Goal: Information Seeking & Learning: Learn about a topic

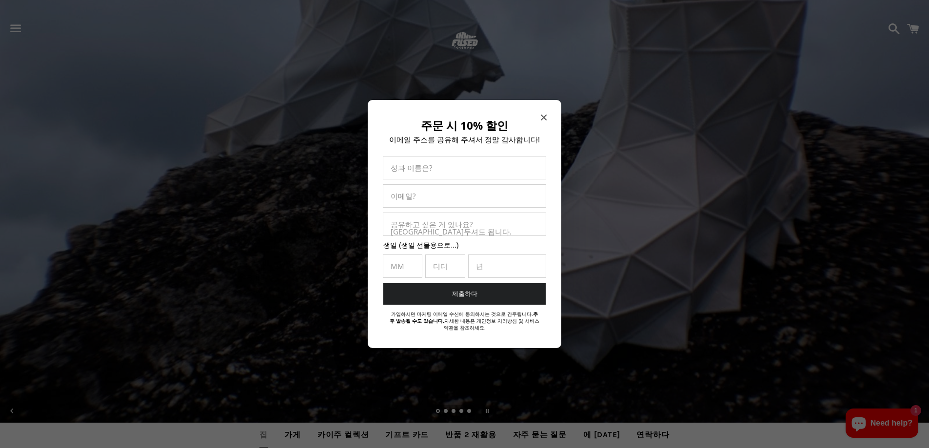
click at [546, 115] on icon "모달 닫기" at bounding box center [544, 118] width 6 height 6
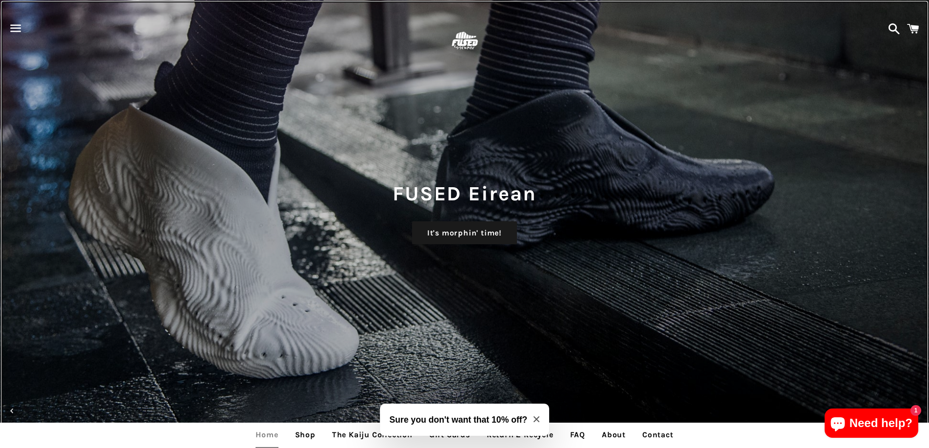
click at [823, 127] on div "FUSED Eirean It's morphin' time!" at bounding box center [464, 224] width 929 height 448
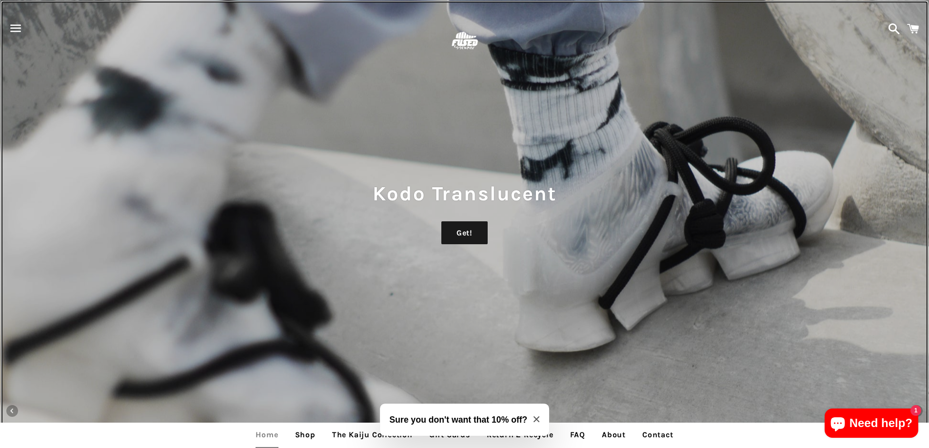
click at [855, 110] on div "Kodo Translucent Get!" at bounding box center [464, 224] width 929 height 448
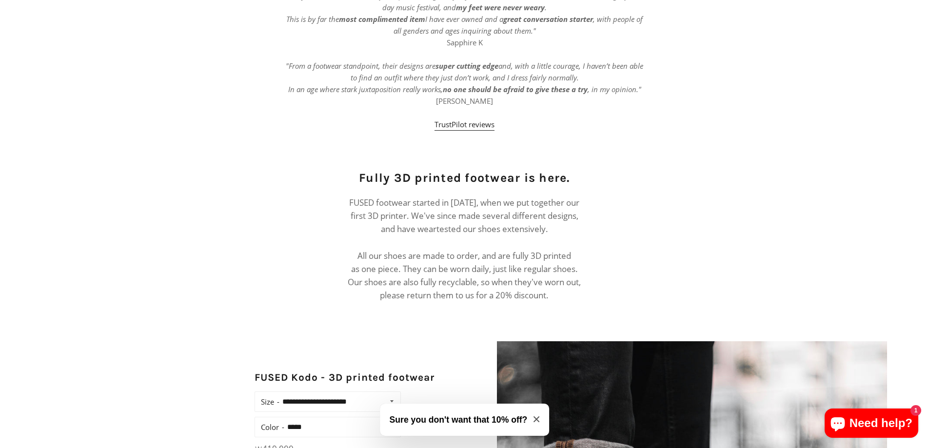
scroll to position [341, 0]
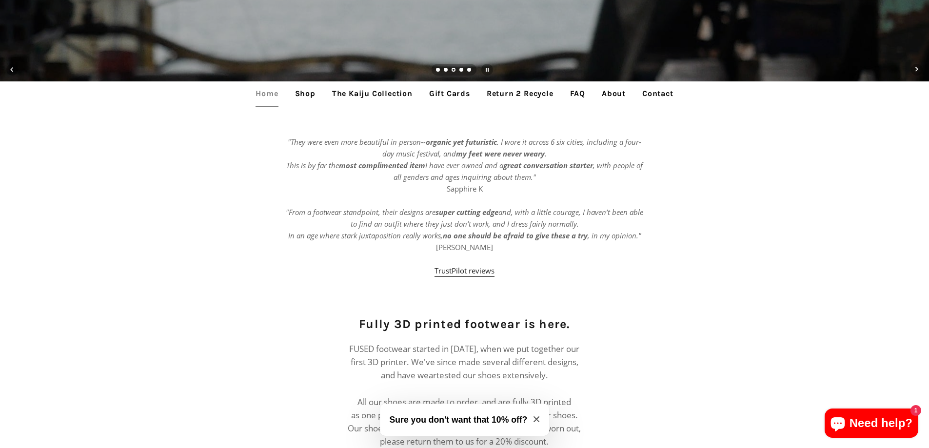
click at [725, 237] on div ""They were even more beautiful in person-- organic yet futuristic . I wore it a…" at bounding box center [464, 211] width 929 height 150
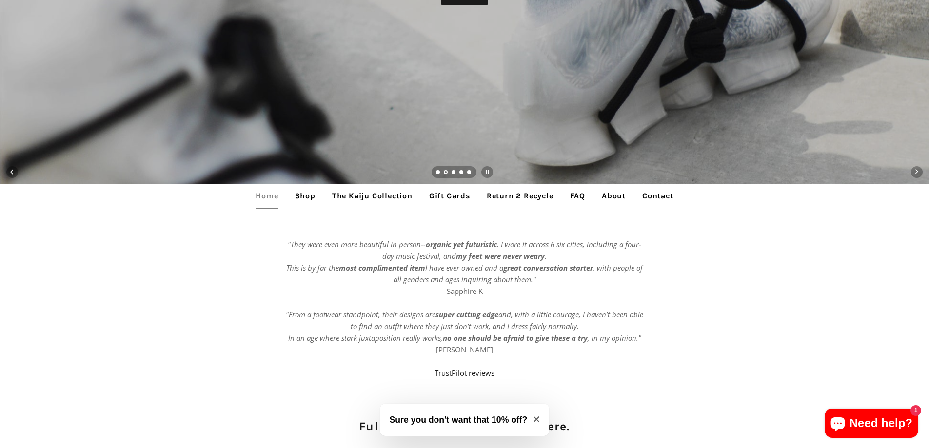
scroll to position [0, 0]
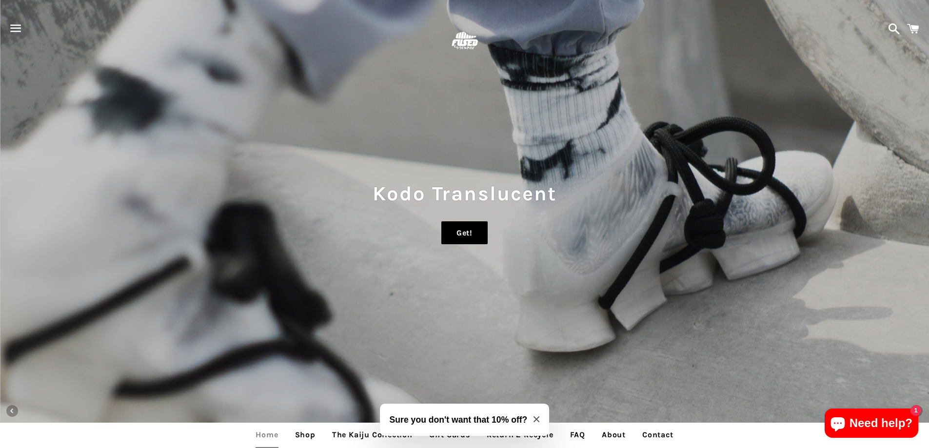
click at [462, 233] on link "Get!" at bounding box center [464, 232] width 46 height 23
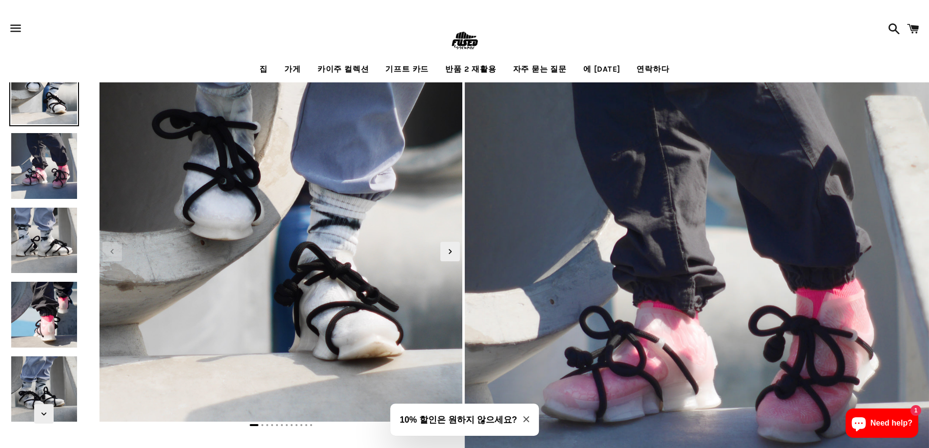
click at [49, 230] on img at bounding box center [43, 240] width 69 height 69
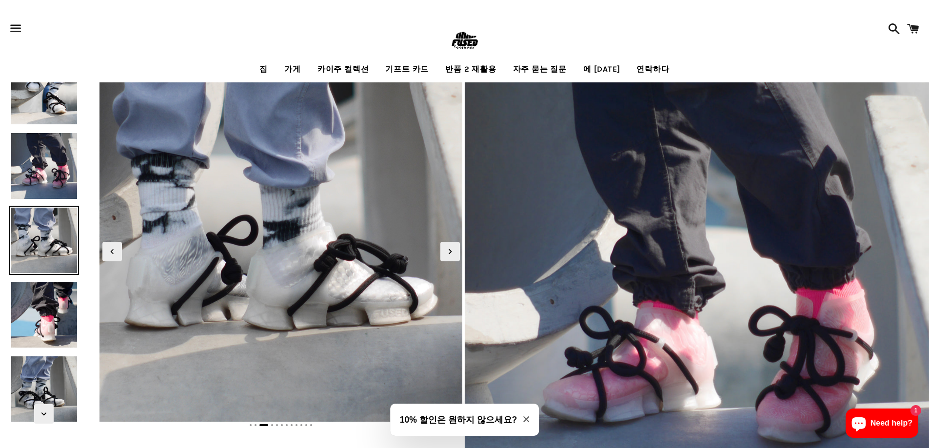
click at [47, 107] on img at bounding box center [43, 91] width 69 height 69
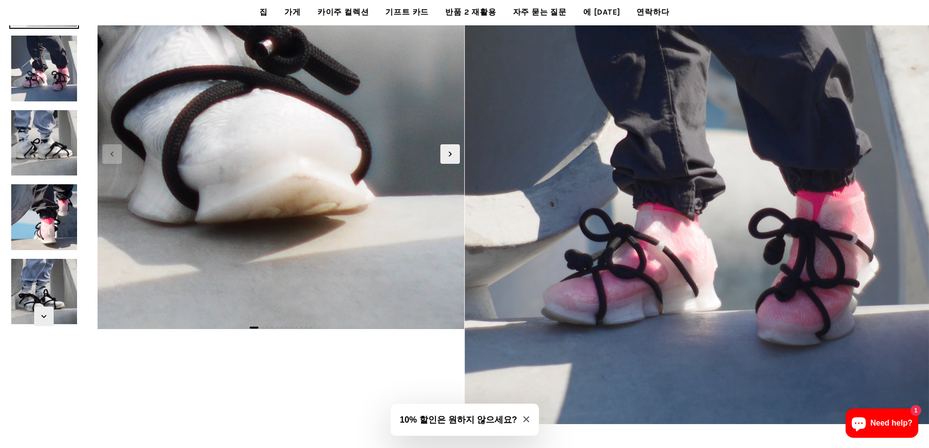
scroll to position [49, 0]
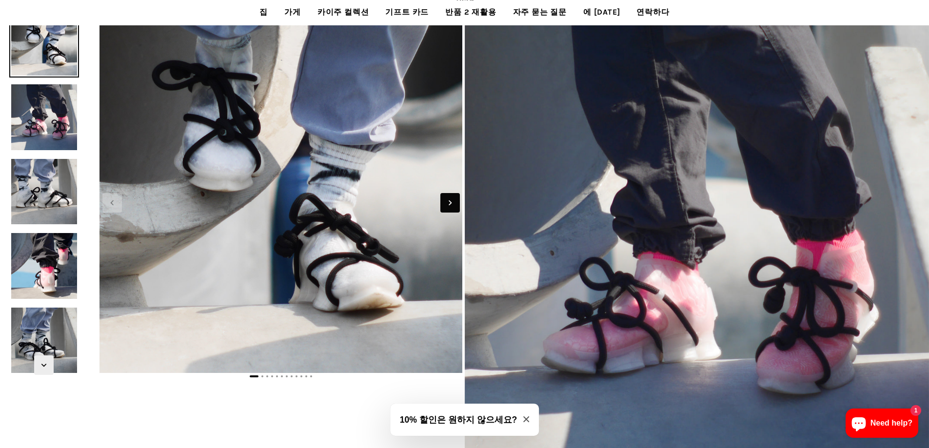
click at [450, 203] on icon "다음 슬라이드" at bounding box center [450, 203] width 11 height 11
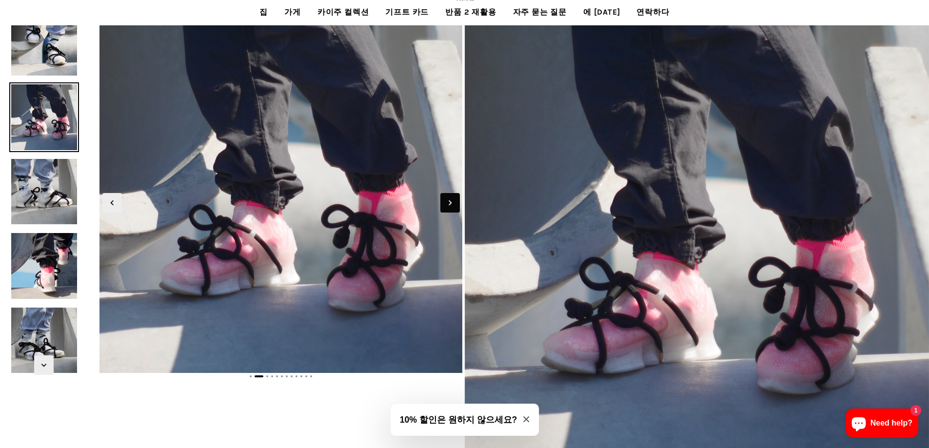
click at [450, 203] on icon "다음 슬라이드" at bounding box center [450, 203] width 11 height 11
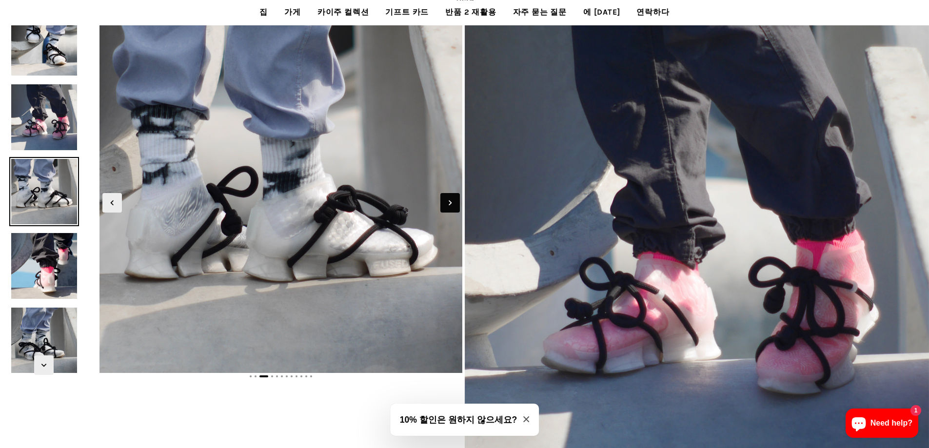
click at [450, 203] on icon "다음 슬라이드" at bounding box center [450, 203] width 11 height 11
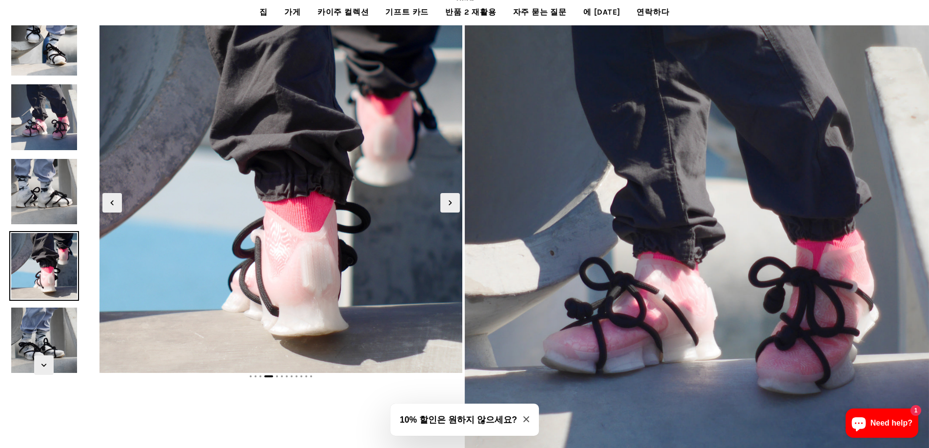
click at [51, 275] on img at bounding box center [43, 265] width 69 height 69
click at [50, 275] on img at bounding box center [43, 265] width 69 height 69
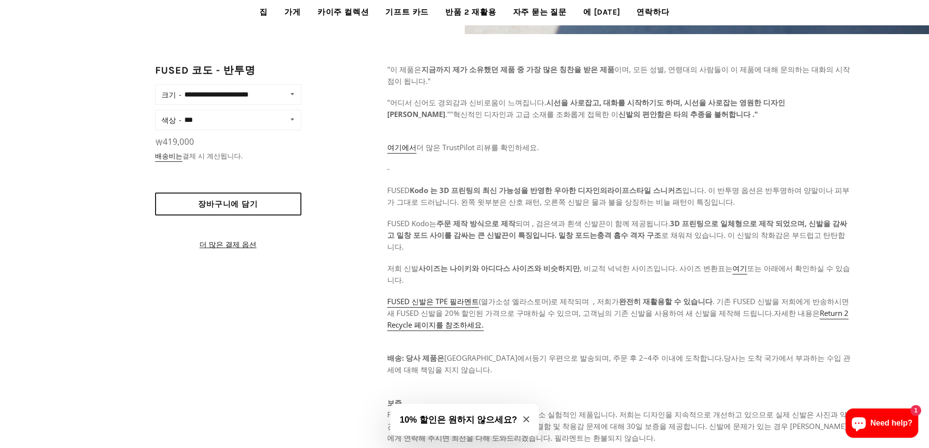
scroll to position [585, 0]
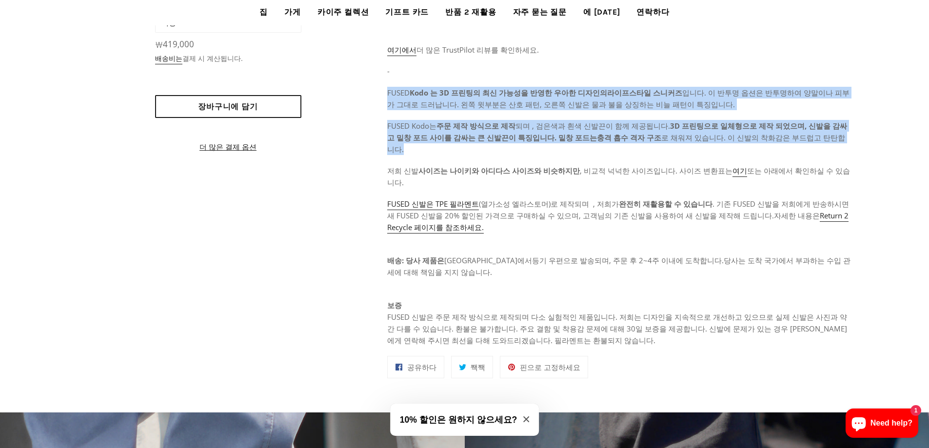
drag, startPoint x: 387, startPoint y: 92, endPoint x: 827, endPoint y: 141, distance: 442.1
click at [827, 141] on div ""이 제품은 지금까지 제가 소유했던 제품 중 가장 많은 칭찬을 받은 제품 이며, 모든 성별, 연령대의 사람들이 이 제품에 대해 문의하는 대화의…" at bounding box center [619, 156] width 465 height 380
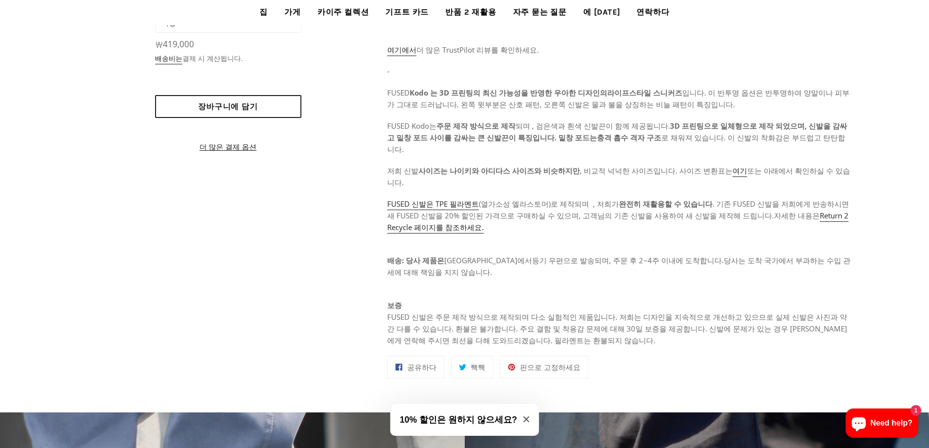
click at [488, 71] on p "-" at bounding box center [619, 71] width 465 height 12
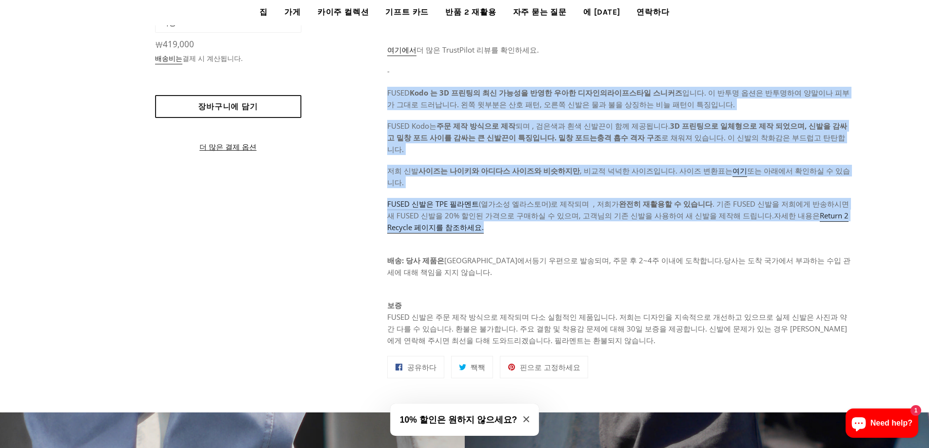
drag, startPoint x: 383, startPoint y: 91, endPoint x: 836, endPoint y: 204, distance: 467.1
click at [836, 204] on div "**********" at bounding box center [464, 179] width 929 height 427
copy div "FUSED Kodo 는 3D 프린팅의 최신 가능성을 반영한 우아한 디자인의 라이프스타일 스니커즈 입니다 . 이 반투명 옵션은 반투명하여 양말이…"
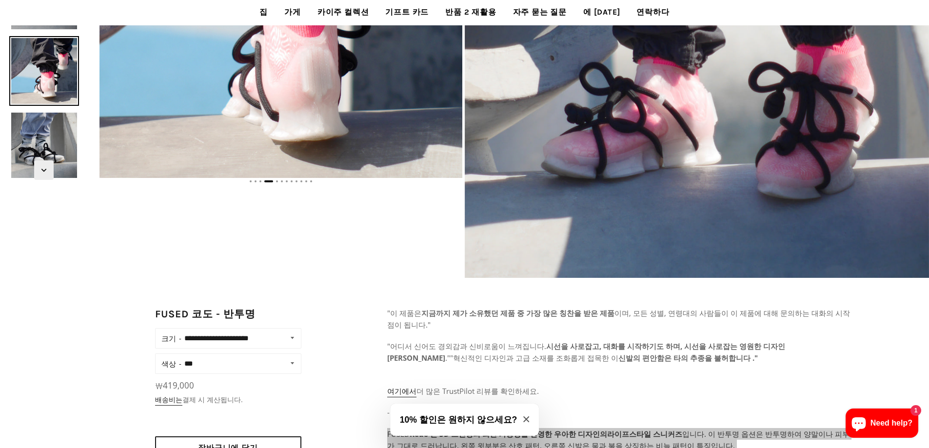
scroll to position [0, 0]
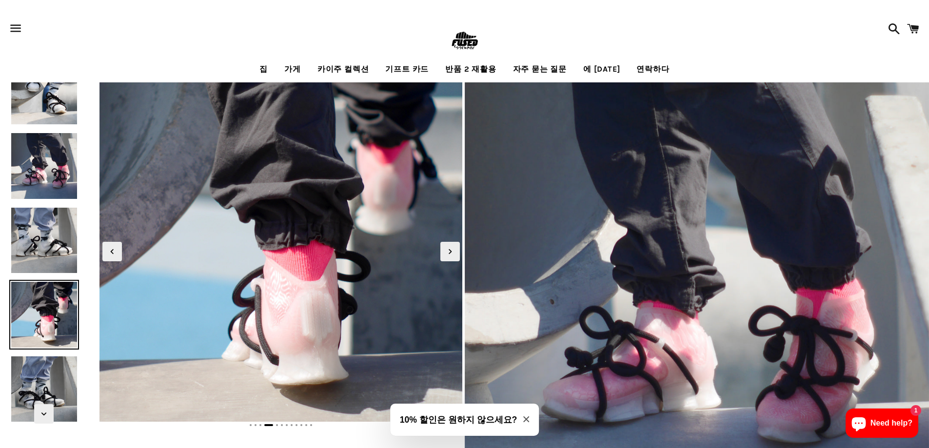
click at [301, 66] on font "가게" at bounding box center [292, 68] width 17 height 9
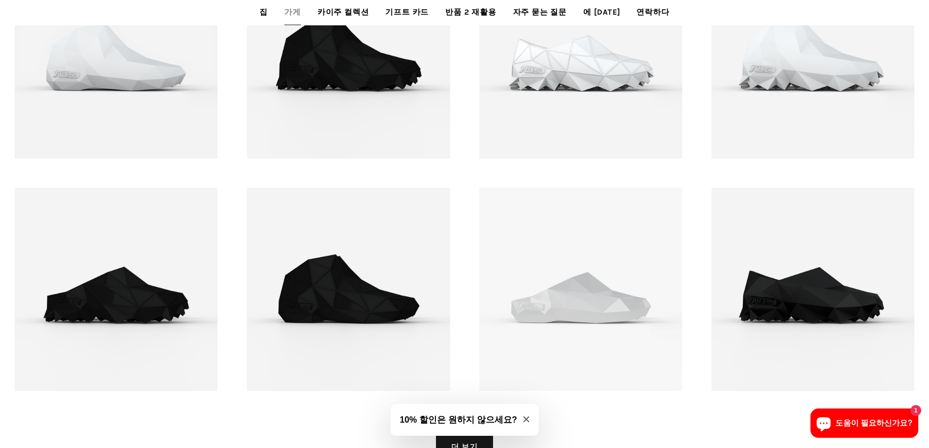
scroll to position [1331, 0]
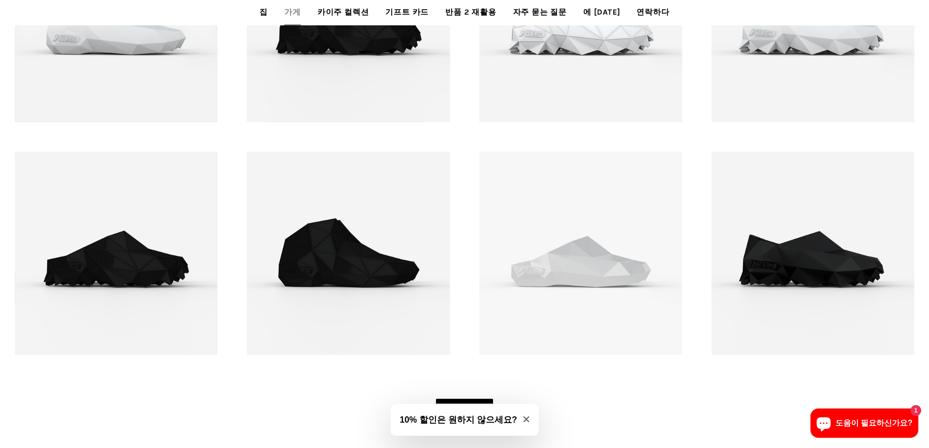
click at [467, 406] on font "더 보기" at bounding box center [464, 410] width 27 height 9
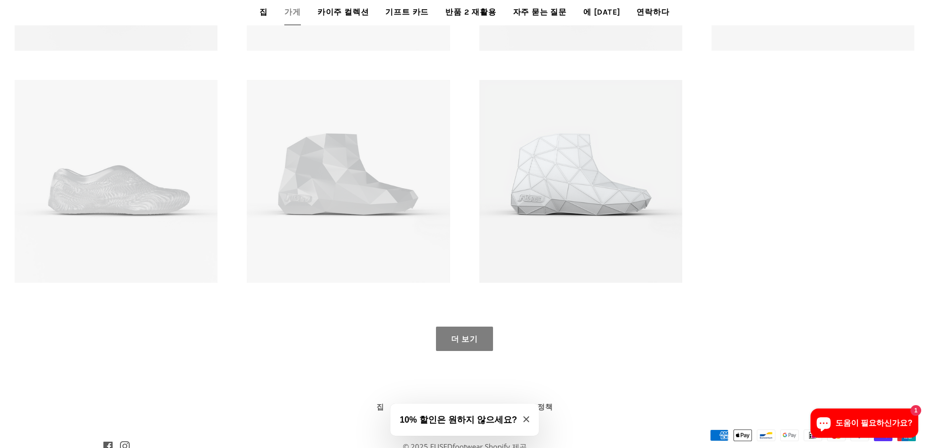
scroll to position [1819, 0]
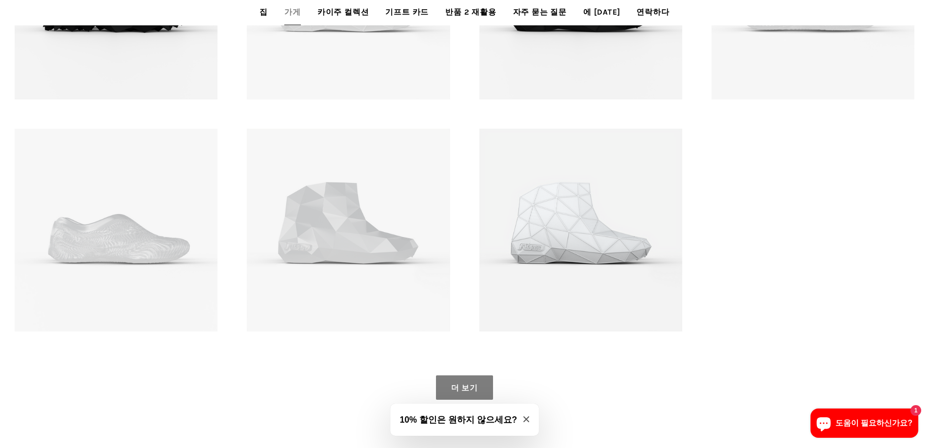
click at [471, 383] on font "더 보기" at bounding box center [464, 387] width 27 height 9
click at [463, 383] on font "더 보기" at bounding box center [464, 387] width 27 height 9
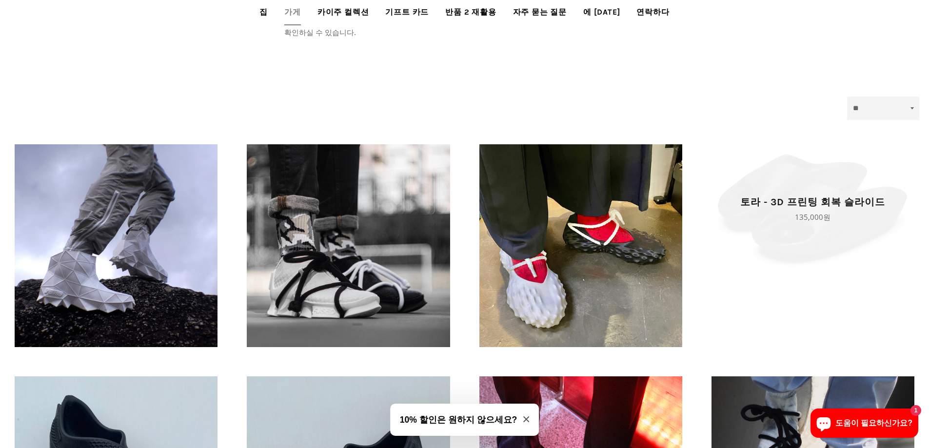
scroll to position [0, 0]
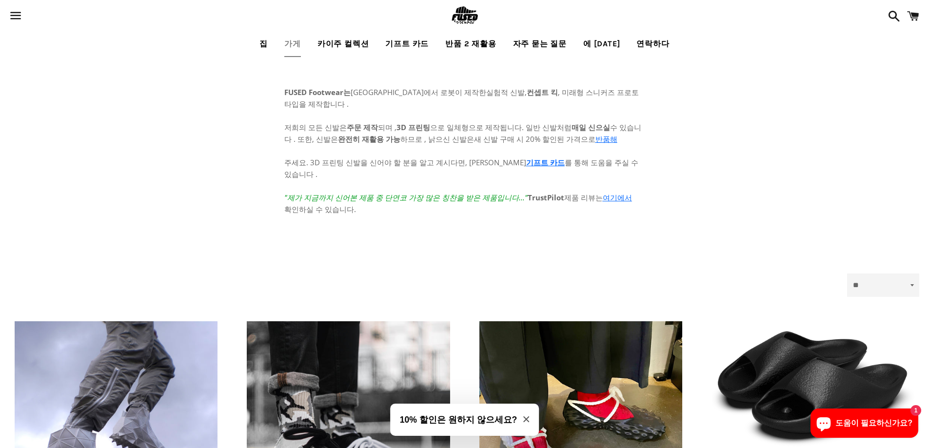
click at [358, 41] on font "카이주 컬렉션" at bounding box center [343, 43] width 52 height 9
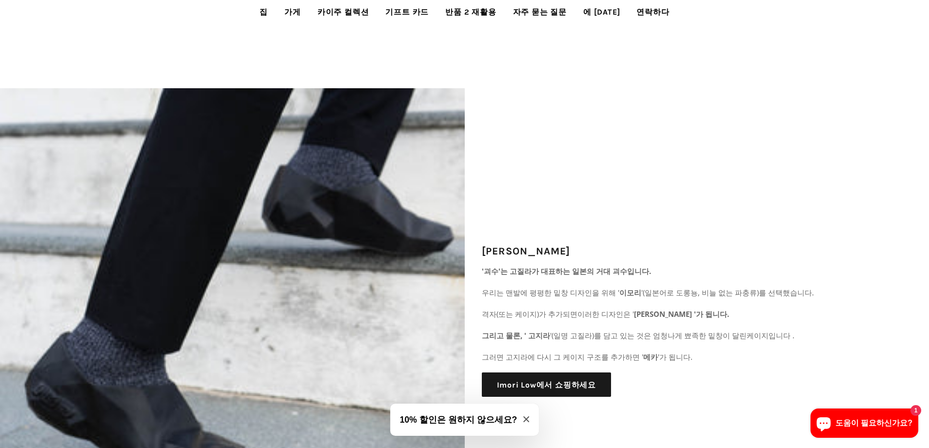
scroll to position [1379, 0]
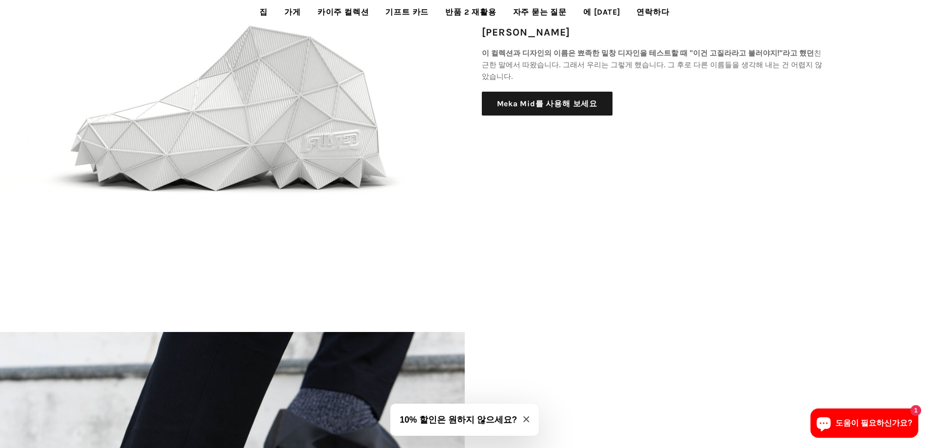
click at [425, 11] on font "기프트 카드" at bounding box center [406, 11] width 43 height 9
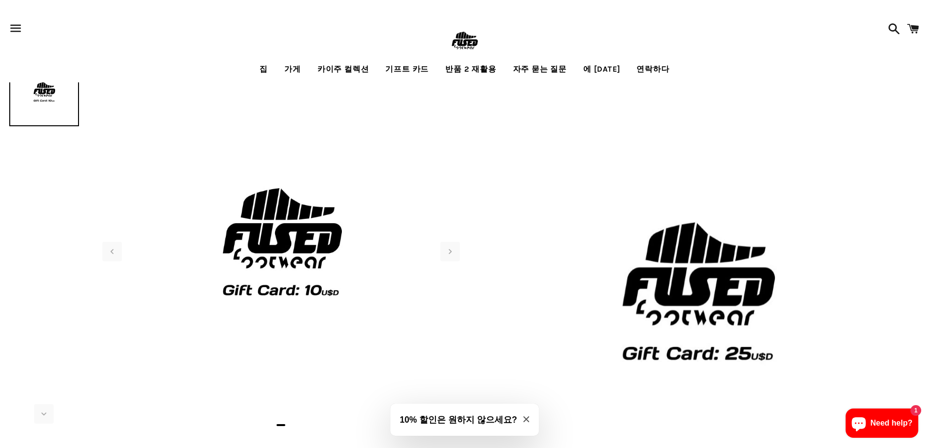
click at [481, 70] on font "반품 2 재활용" at bounding box center [470, 68] width 51 height 9
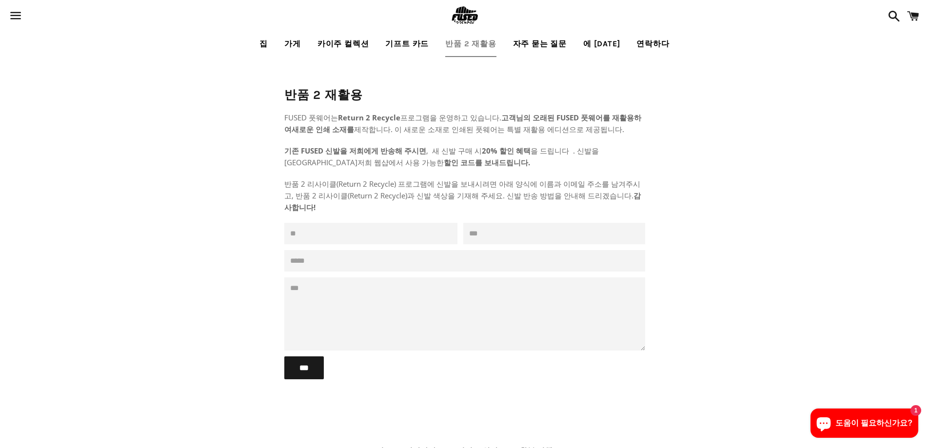
click at [539, 39] on font "자주 묻는 질문" at bounding box center [540, 43] width 54 height 9
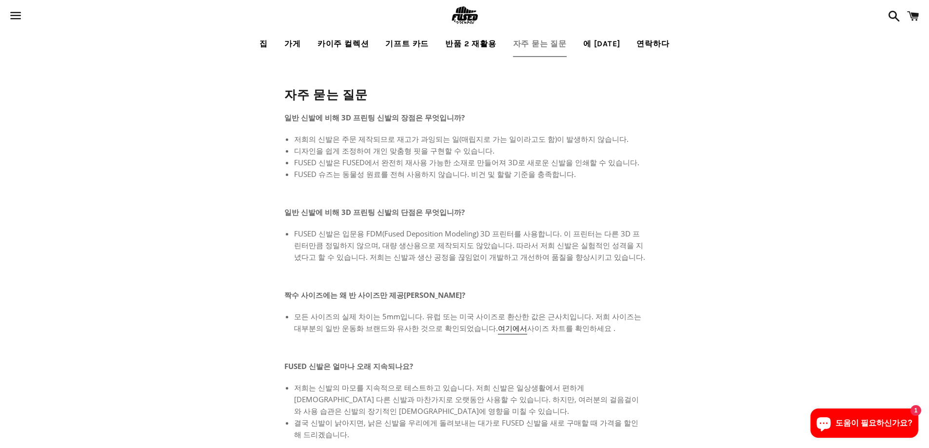
click at [597, 43] on font "에 [DATE]" at bounding box center [601, 43] width 37 height 9
